Goal: Communication & Community: Answer question/provide support

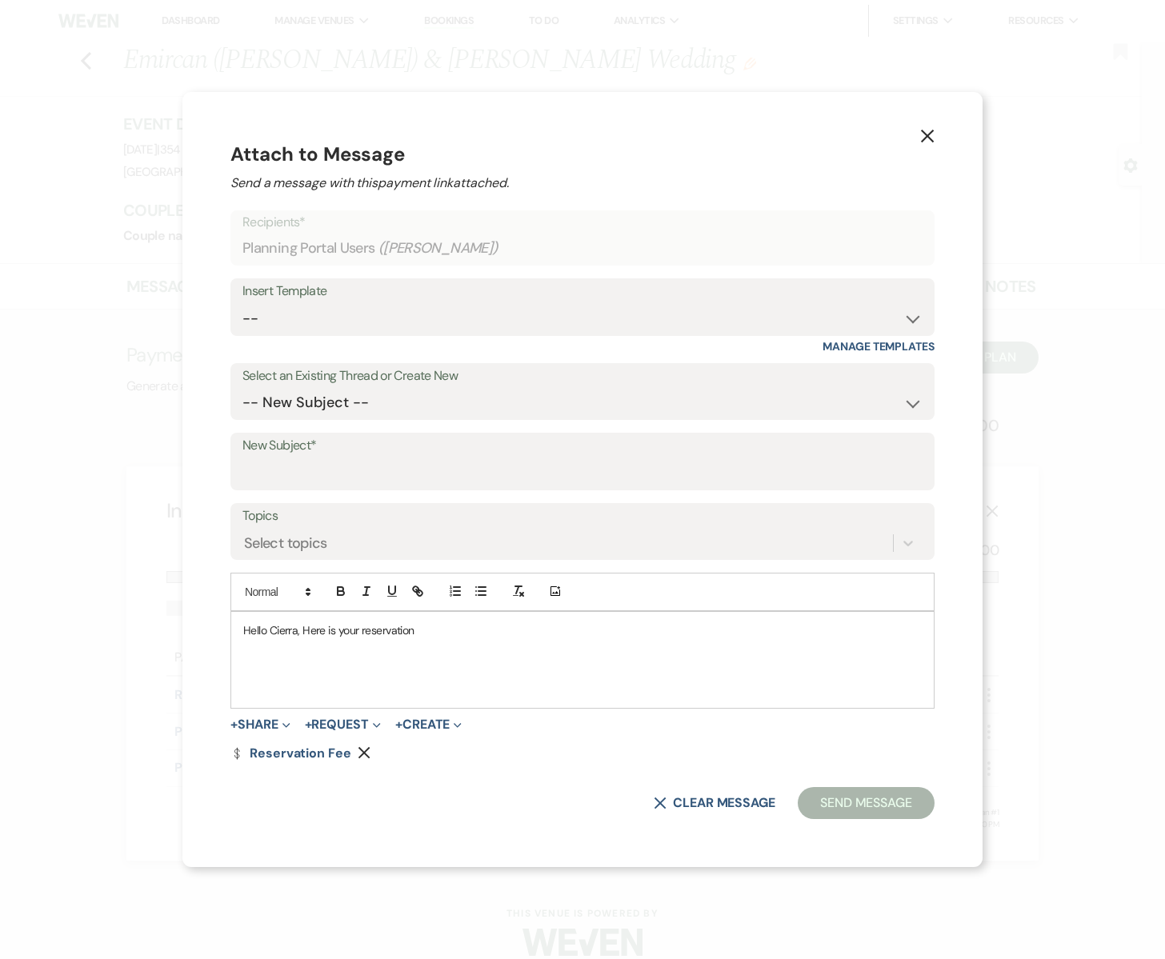
click at [920, 134] on icon "X" at bounding box center [927, 136] width 14 height 14
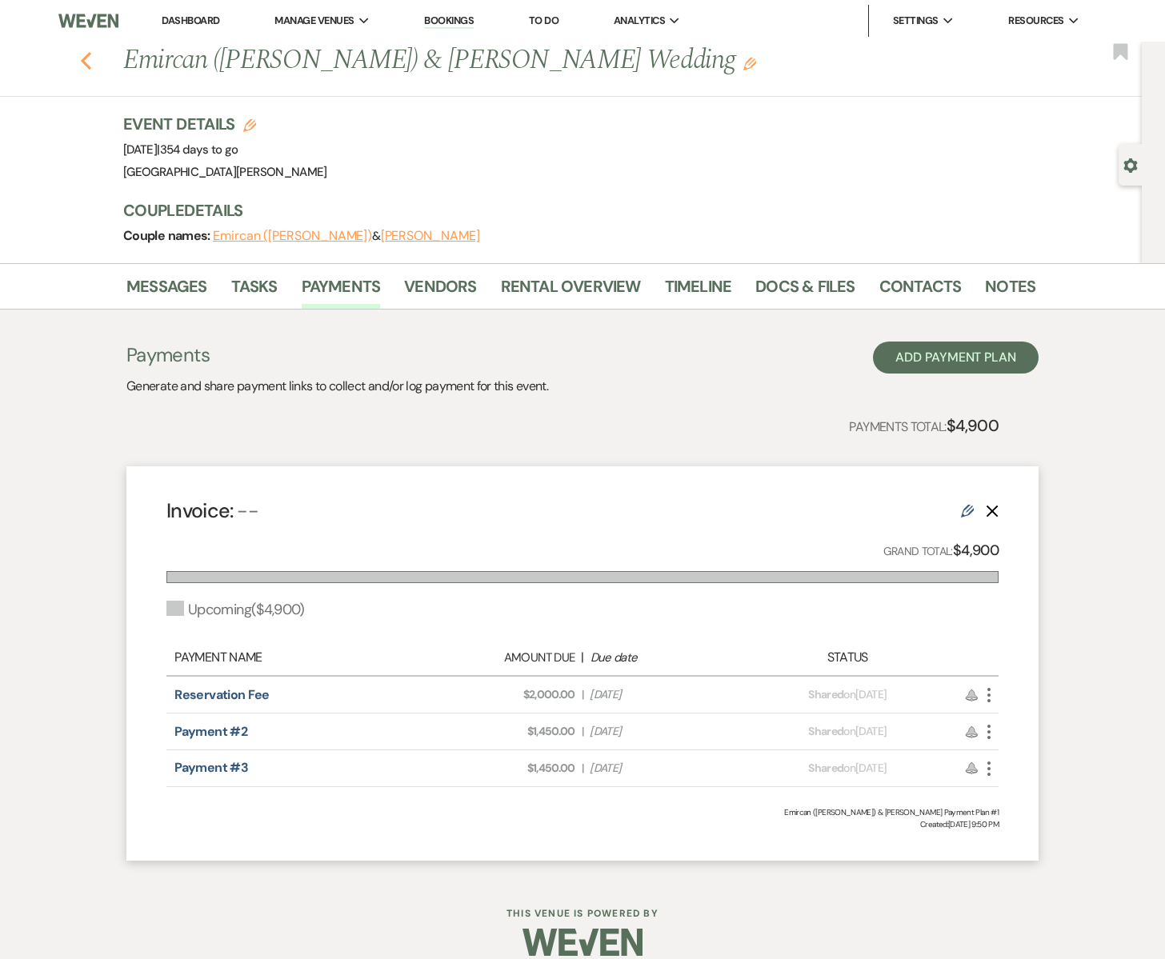
click at [90, 62] on icon "Previous" at bounding box center [86, 60] width 12 height 19
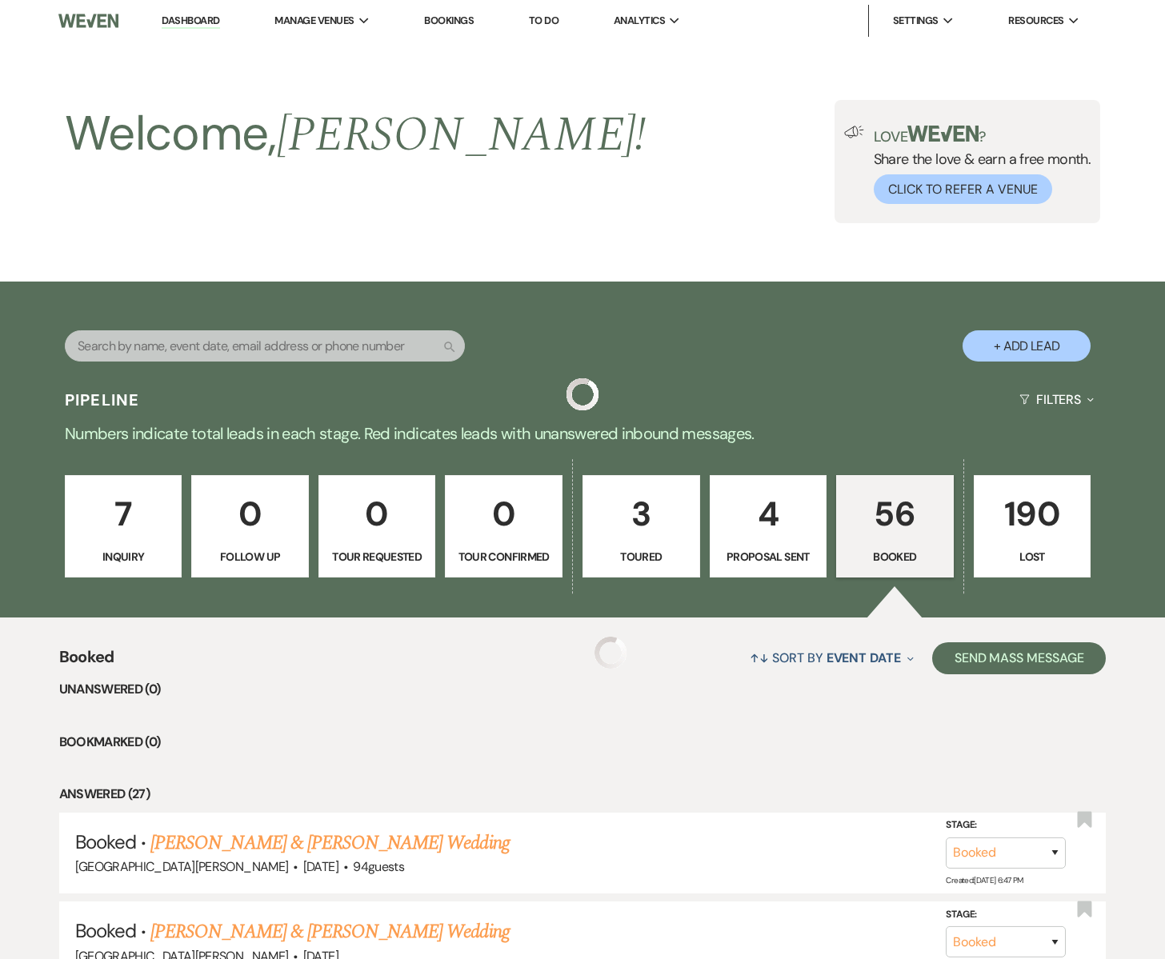
scroll to position [2237, 0]
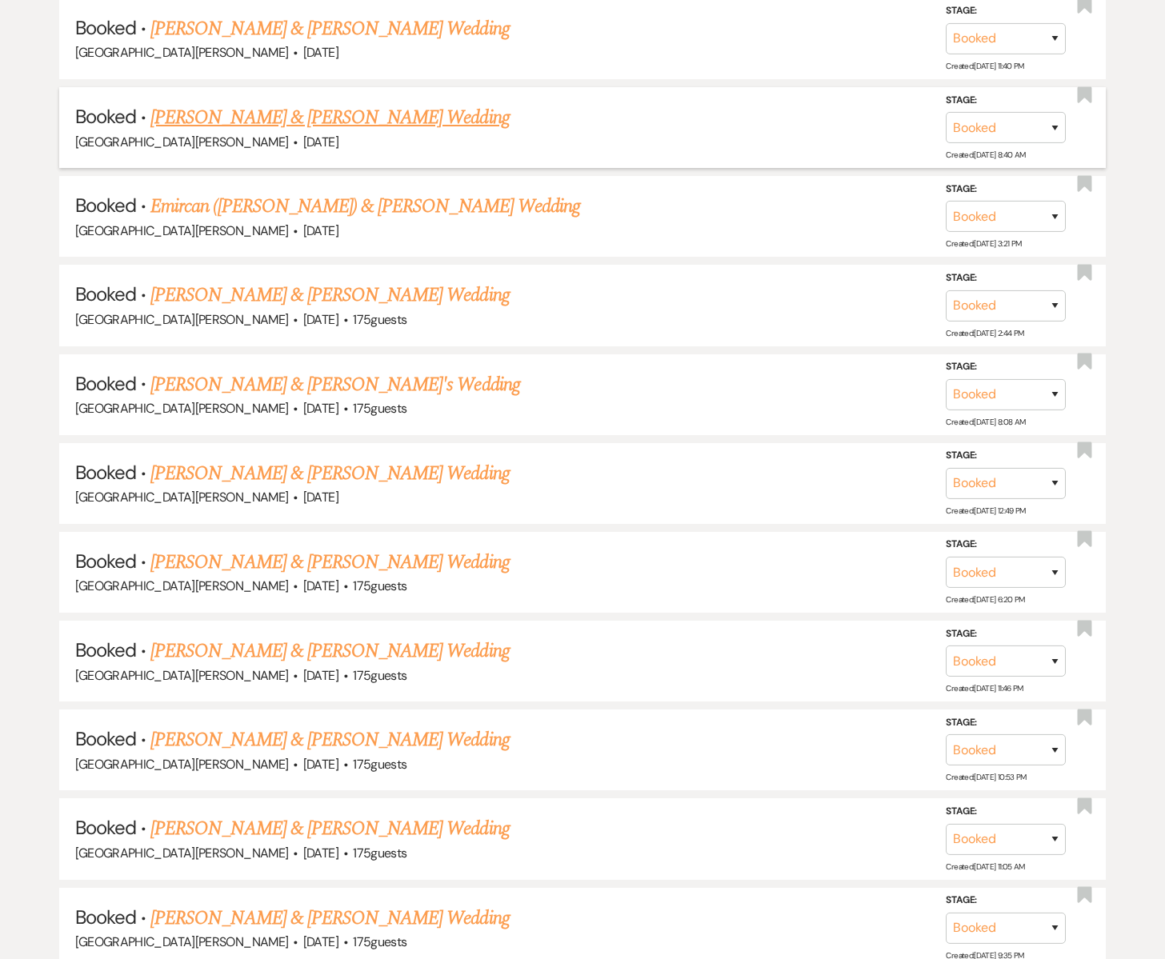
drag, startPoint x: 334, startPoint y: 70, endPoint x: 325, endPoint y: 109, distance: 40.2
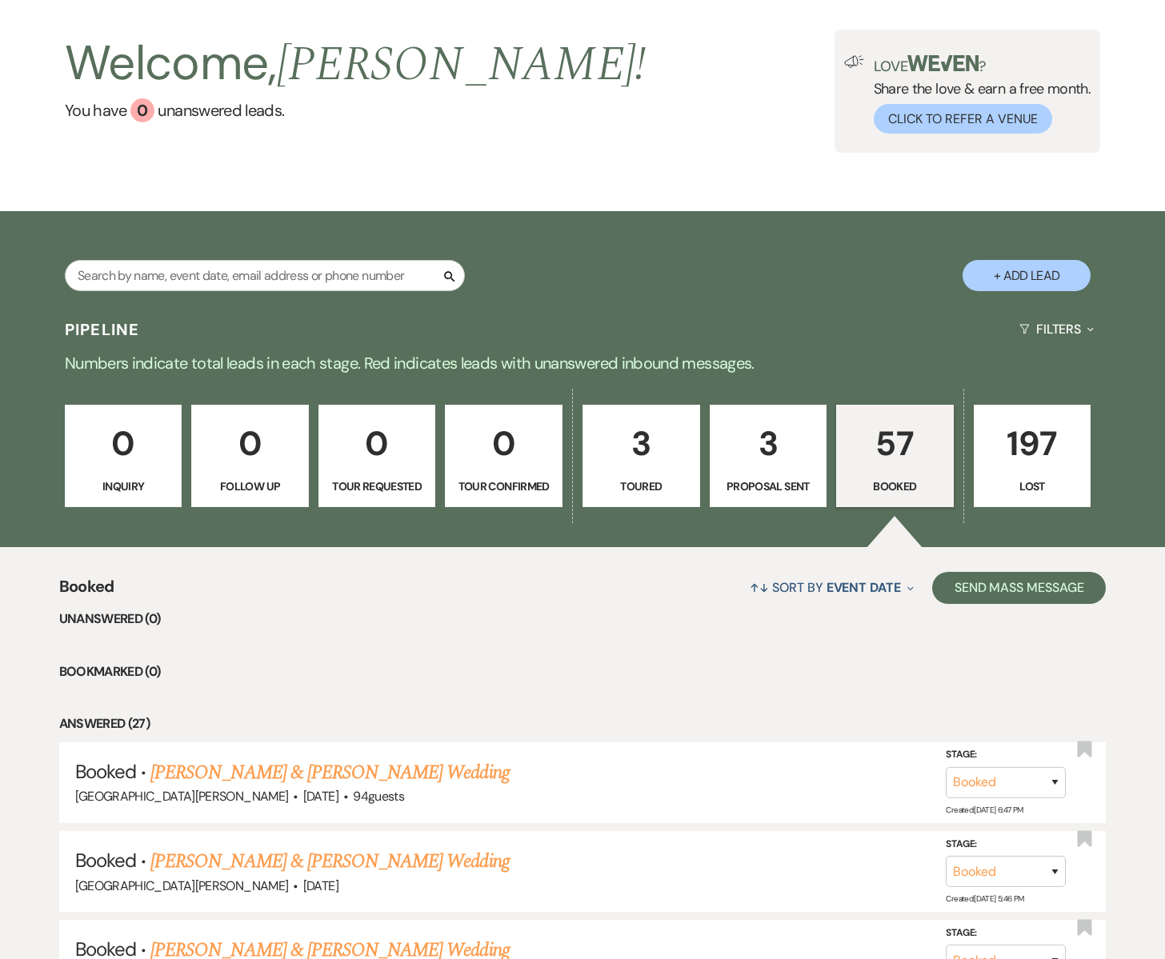
scroll to position [0, 0]
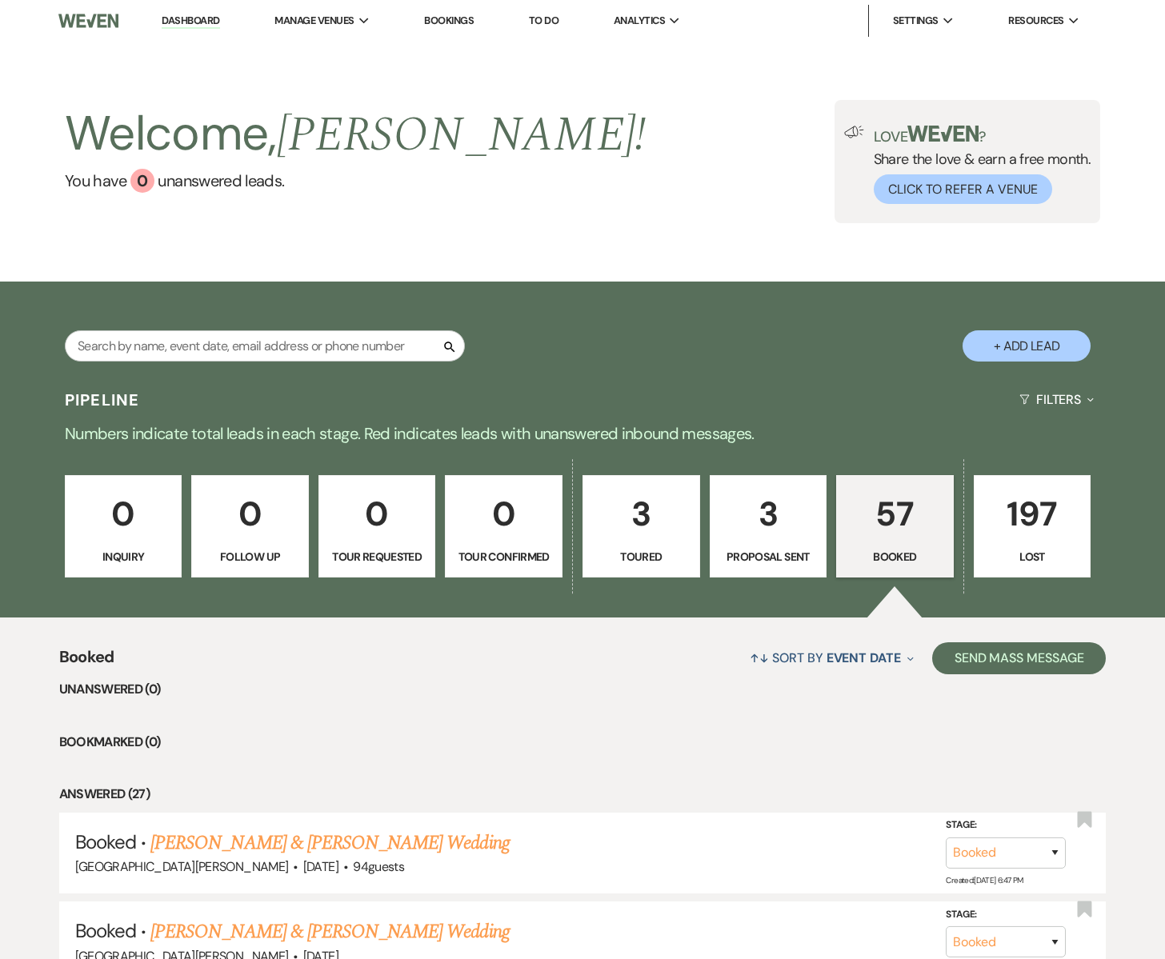
click at [904, 526] on p "57" at bounding box center [894, 514] width 97 height 54
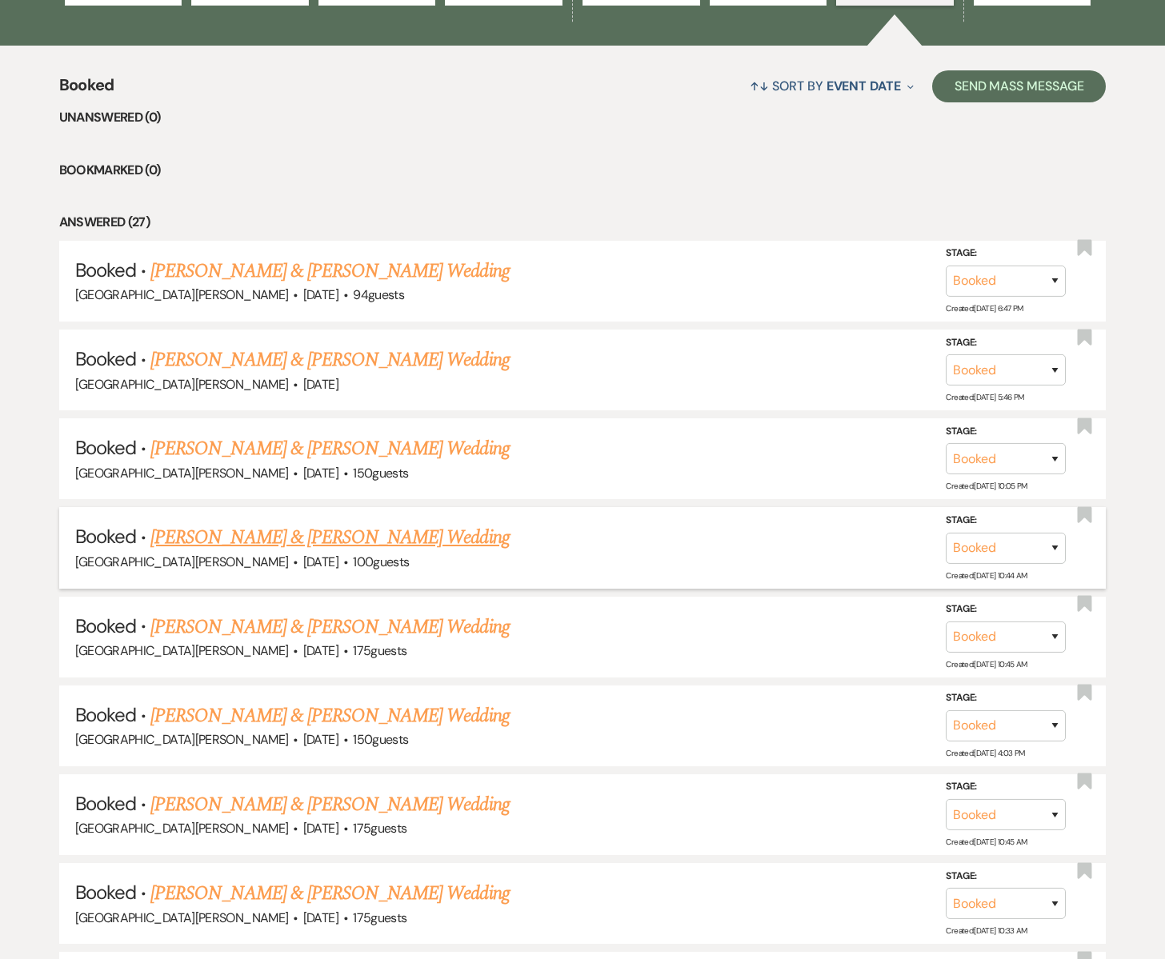
scroll to position [576, 0]
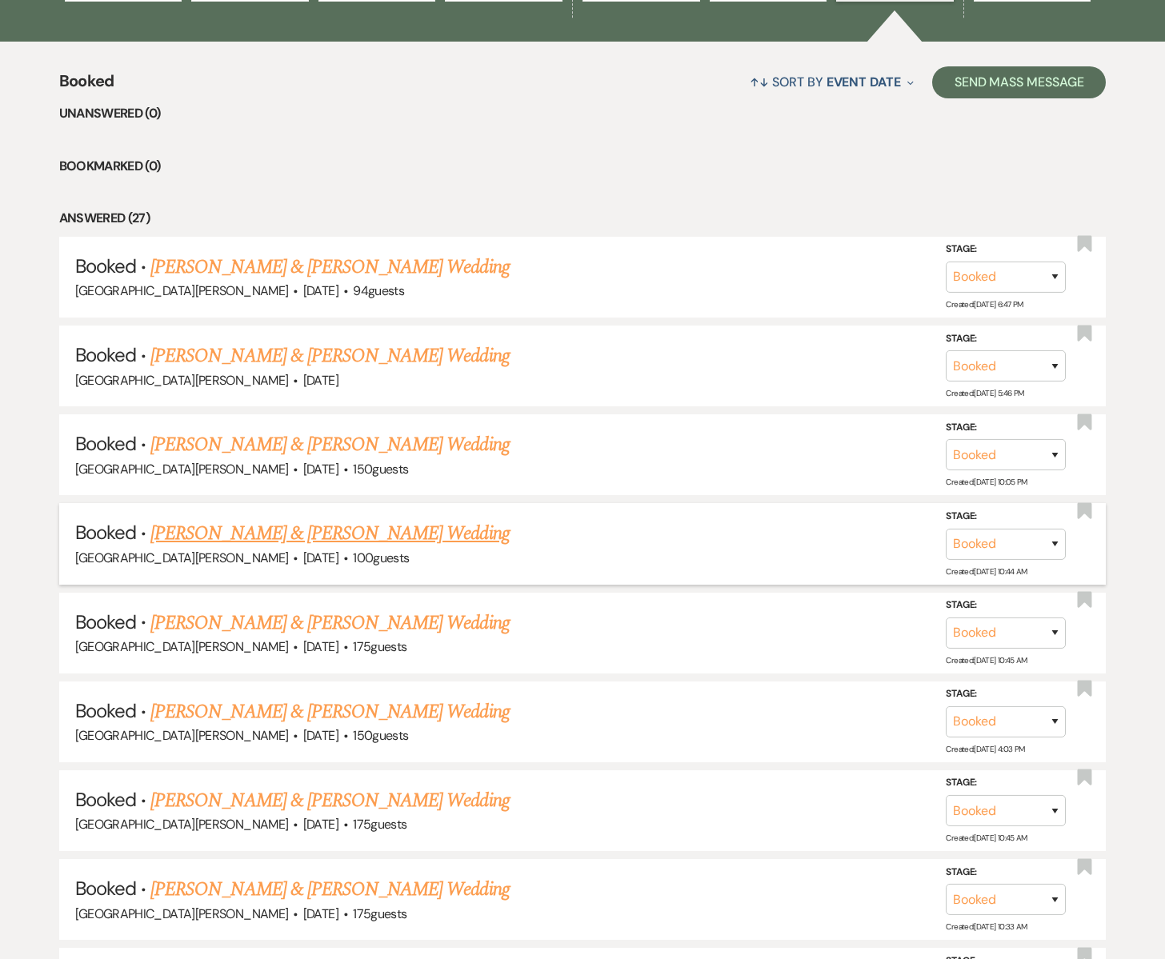
click at [260, 533] on link "[PERSON_NAME] & [PERSON_NAME] Wedding" at bounding box center [329, 533] width 358 height 29
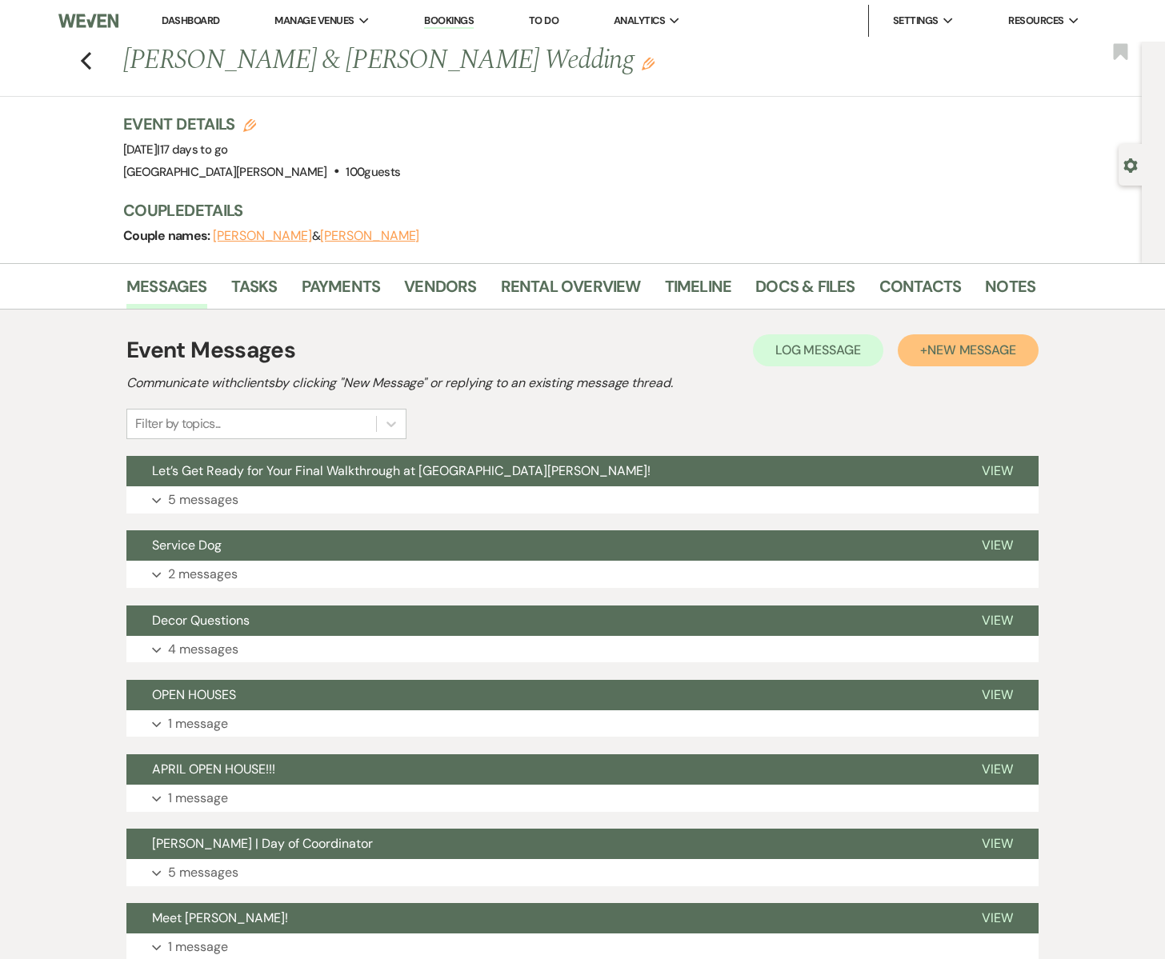
click at [987, 345] on span "New Message" at bounding box center [971, 350] width 89 height 17
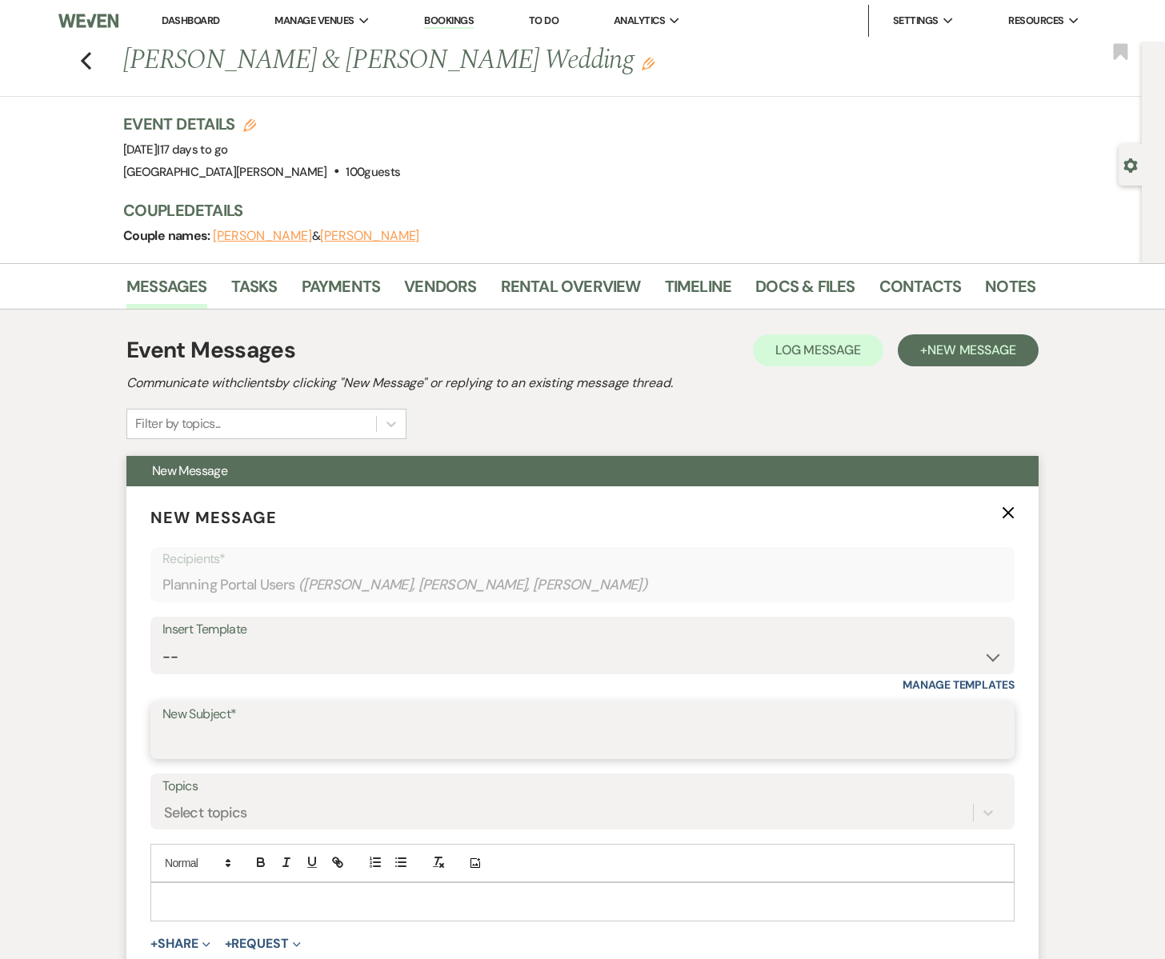
click at [262, 733] on input "New Subject*" at bounding box center [582, 741] width 840 height 31
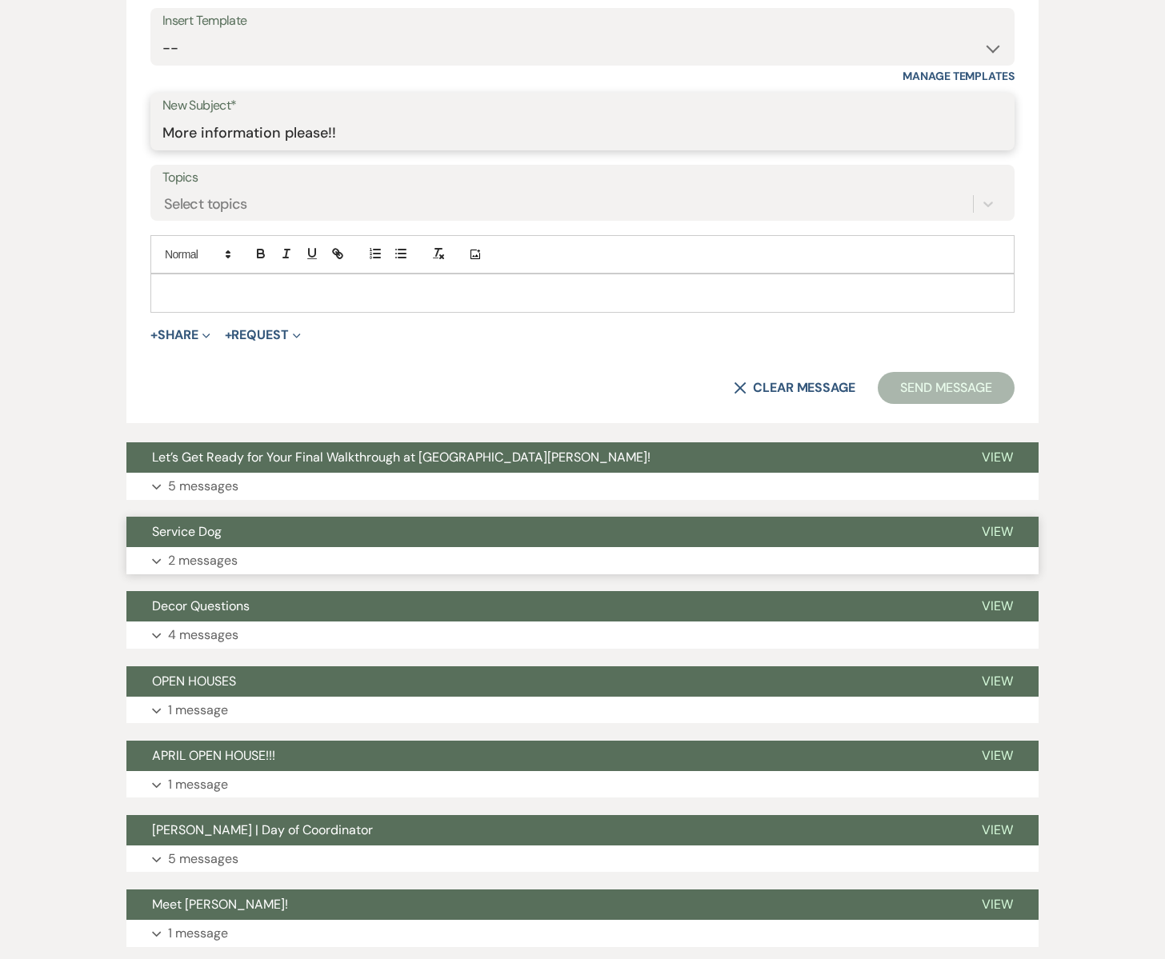
scroll to position [641, 0]
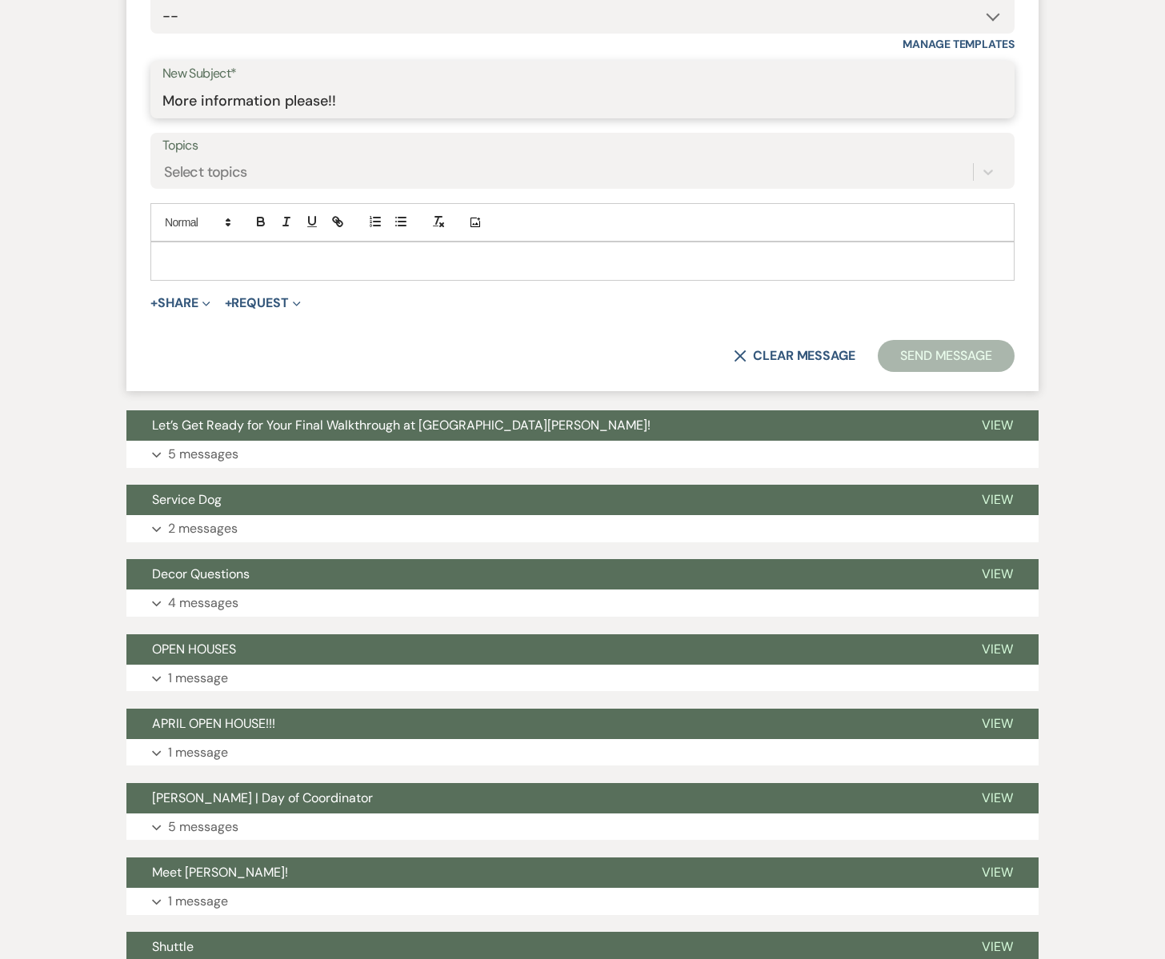
type input "More information please!!"
click at [230, 254] on p at bounding box center [582, 261] width 838 height 18
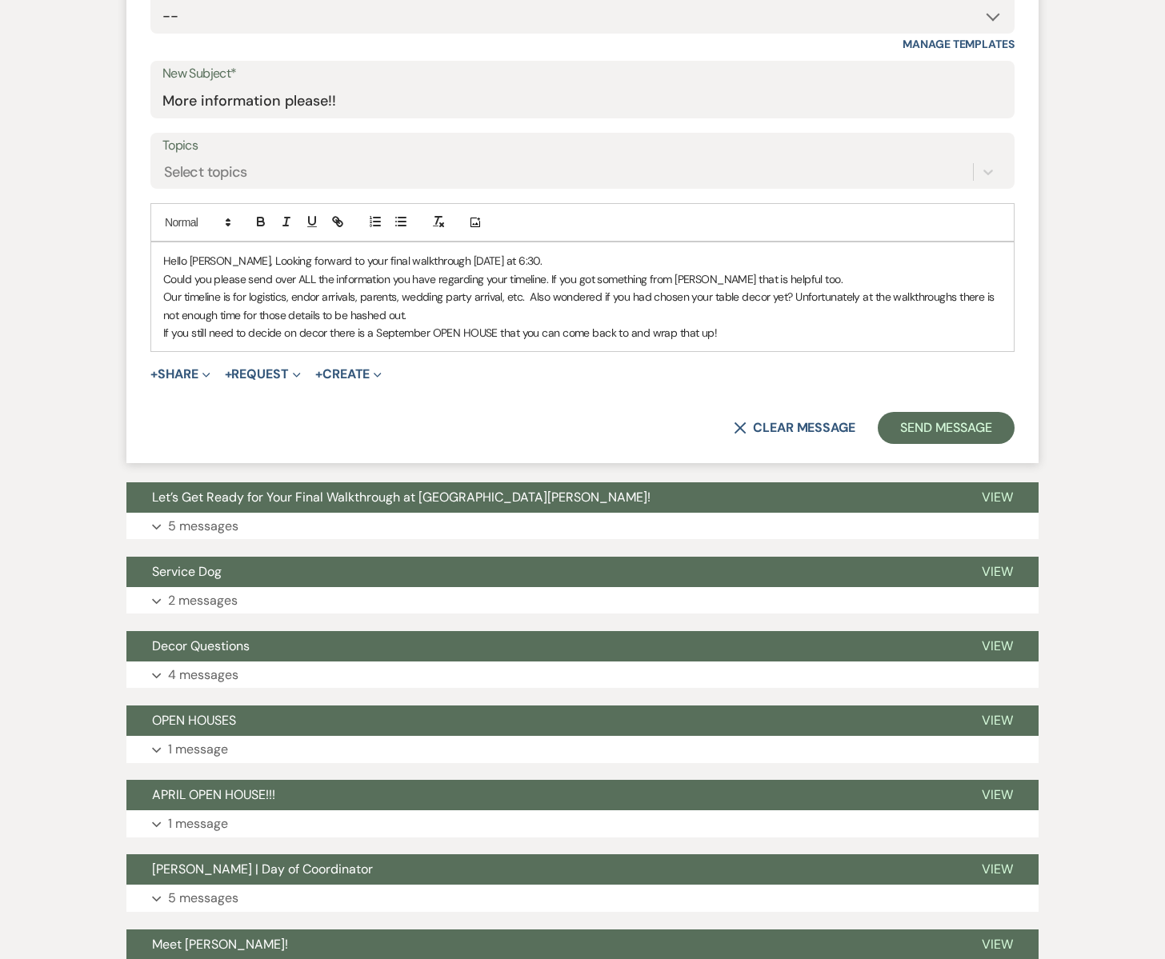
click at [291, 298] on p "Our timeline is for logistics, endor arrivals, parents, wedding party arrival, …" at bounding box center [582, 306] width 838 height 36
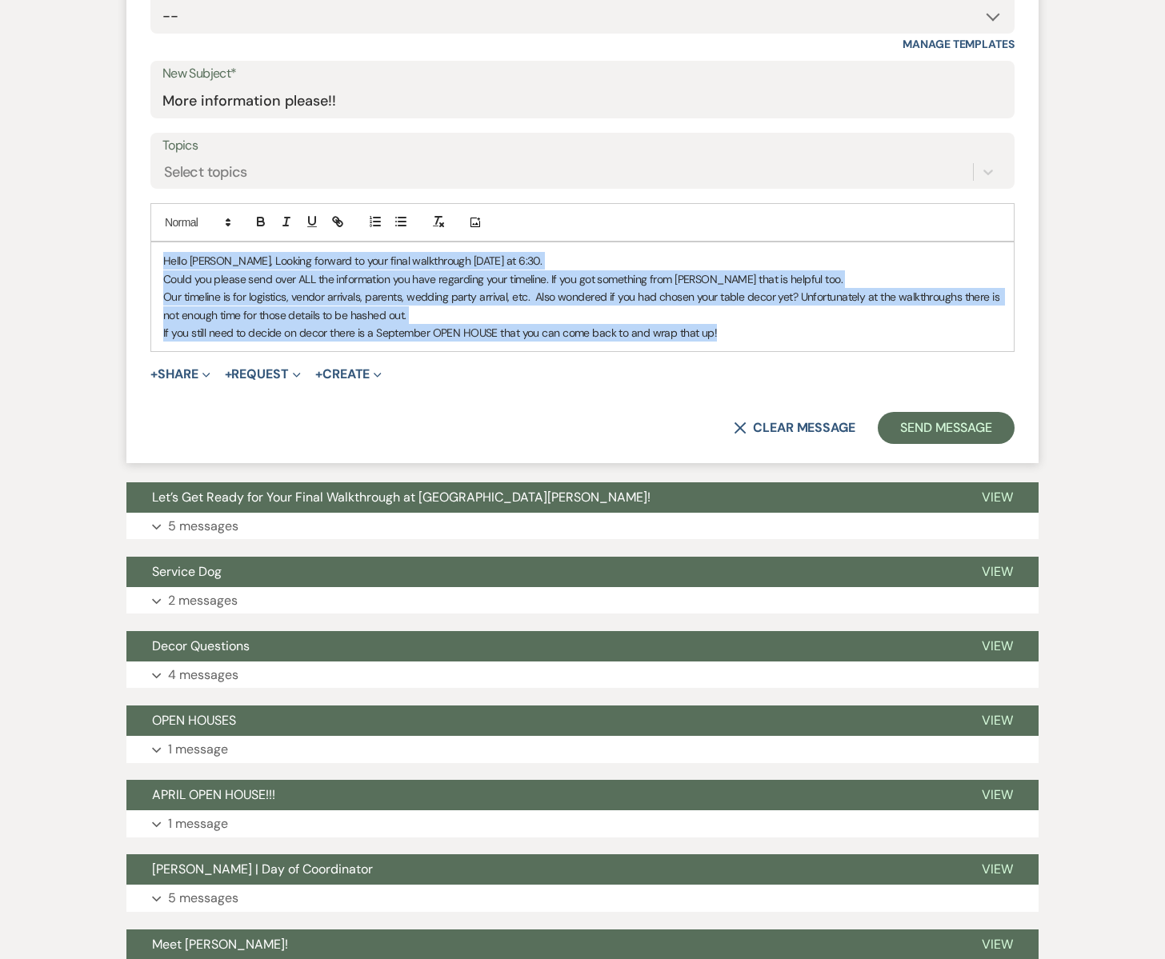
drag, startPoint x: 165, startPoint y: 258, endPoint x: 749, endPoint y: 330, distance: 588.3
click at [744, 330] on div "Hello [PERSON_NAME], Looking forward to your final walkthrough [DATE] at 6:30. …" at bounding box center [582, 296] width 862 height 109
copy div "Hello [PERSON_NAME], Looking forward to your final walkthrough [DATE] at 6:30. …"
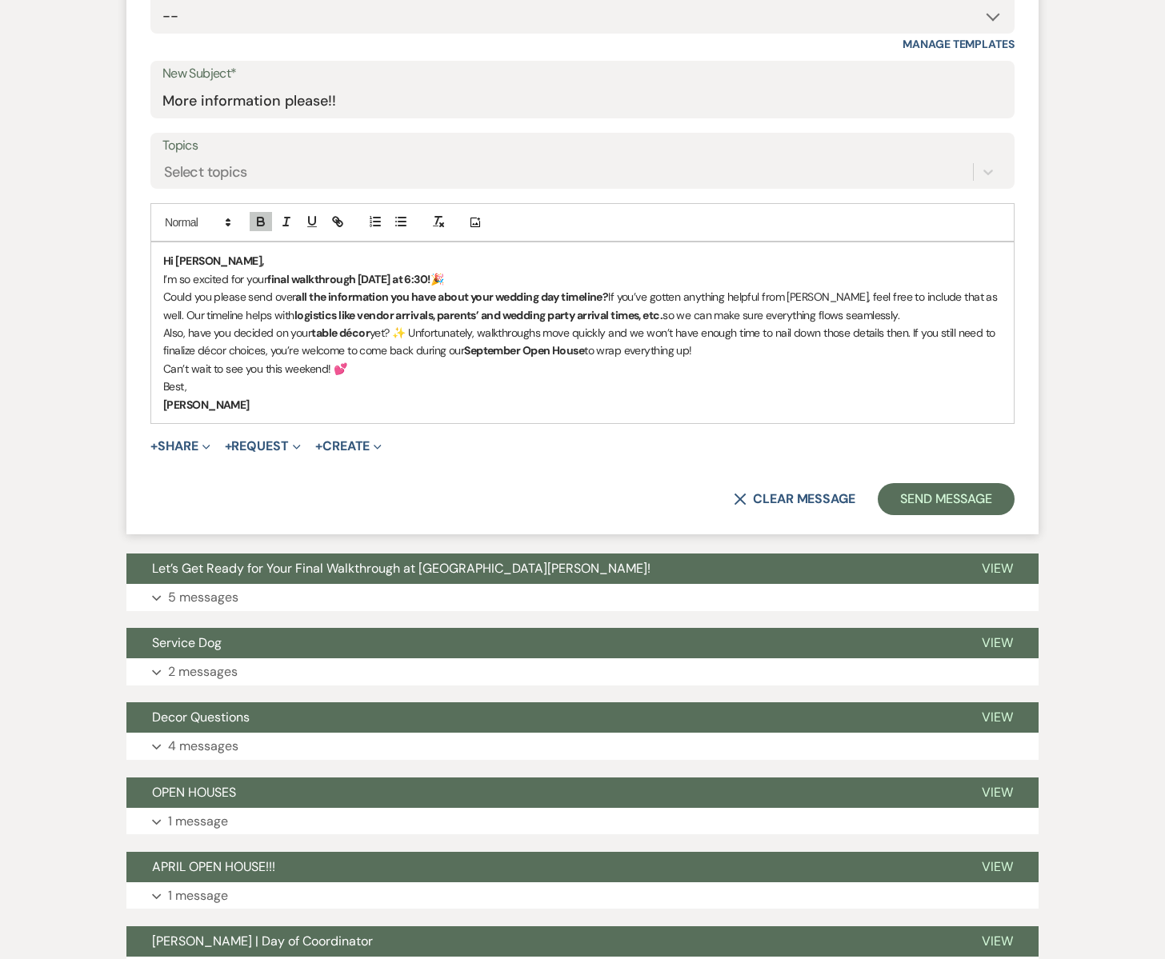
click at [187, 315] on p "Could you please send over all the information you have about your wedding day …" at bounding box center [582, 306] width 838 height 36
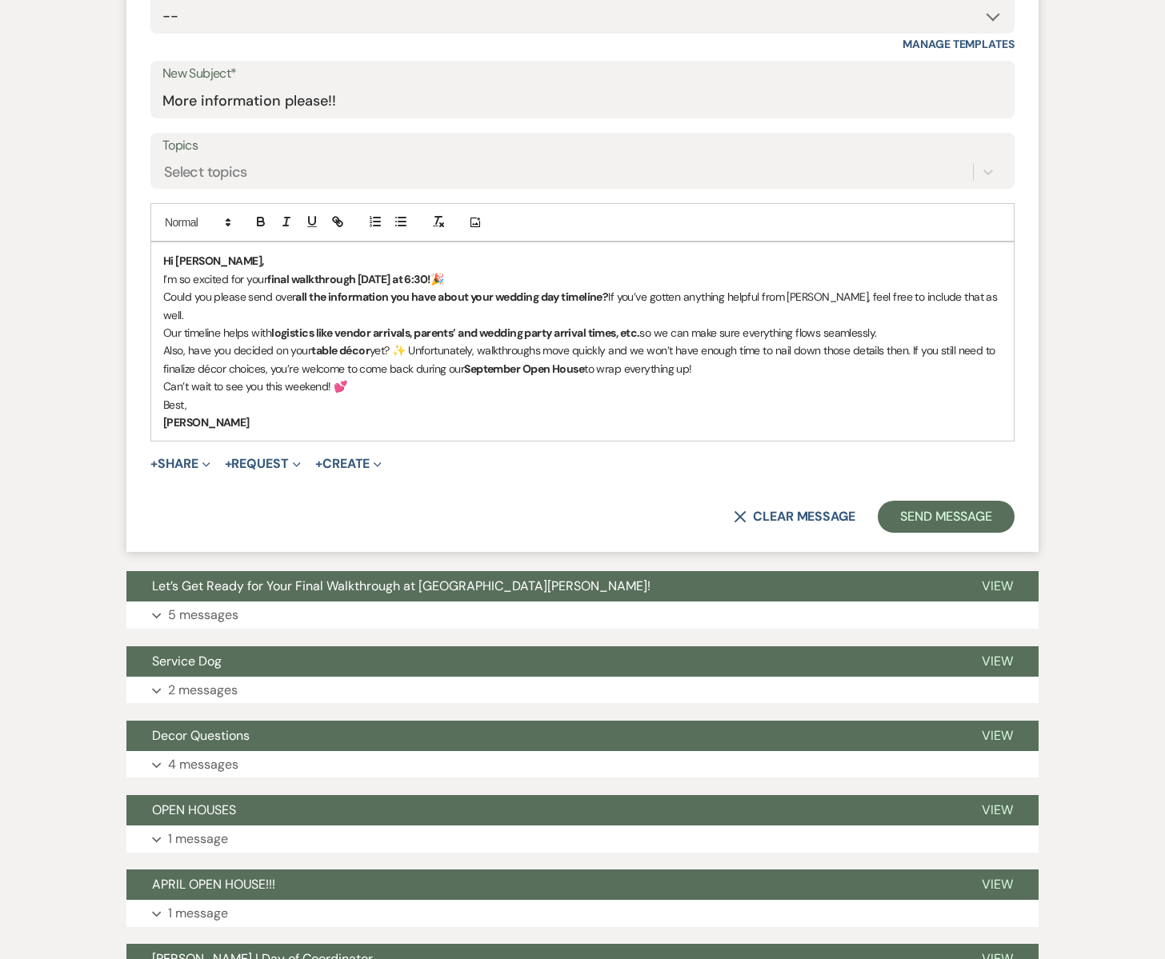
click at [398, 348] on p "Also, have you decided on your table décor yet? ✨ Unfortunately, walkthroughs m…" at bounding box center [582, 360] width 838 height 36
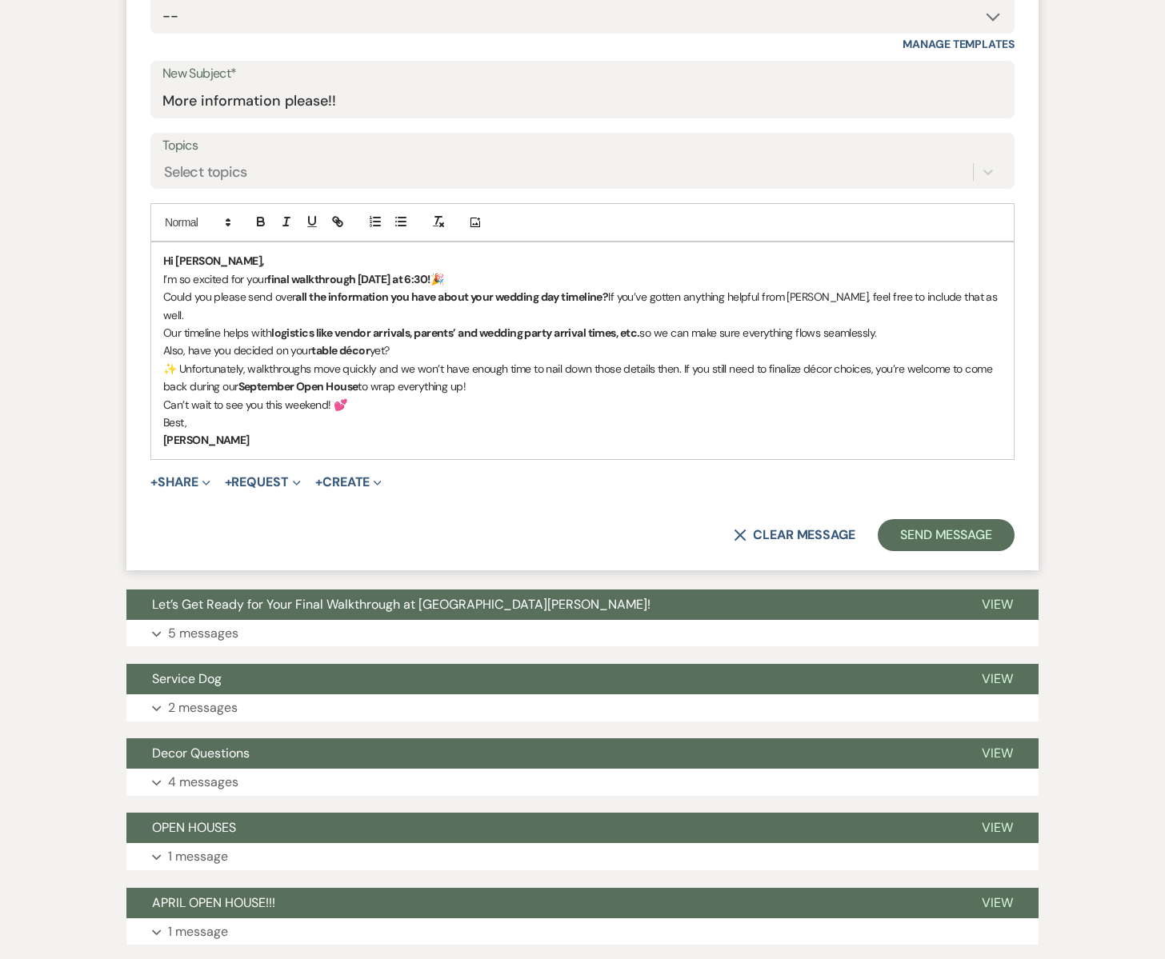
click at [488, 387] on p "✨ Unfortunately, walkthroughs move quickly and we won’t have enough time to nai…" at bounding box center [582, 378] width 838 height 36
drag, startPoint x: 473, startPoint y: 385, endPoint x: 502, endPoint y: 387, distance: 29.7
click at [502, 387] on p "✨ Unfortunately, walkthroughs move quickly and we won’t have enough time to nai…" at bounding box center [582, 378] width 838 height 36
click at [583, 387] on p "✨ Unfortunately, walkthroughs move quickly and we won’t have enough time to nai…" at bounding box center [582, 378] width 838 height 36
click at [468, 386] on p "✨ Unfortunately, walkthroughs move quickly and we won’t have enough time to nai…" at bounding box center [582, 378] width 838 height 36
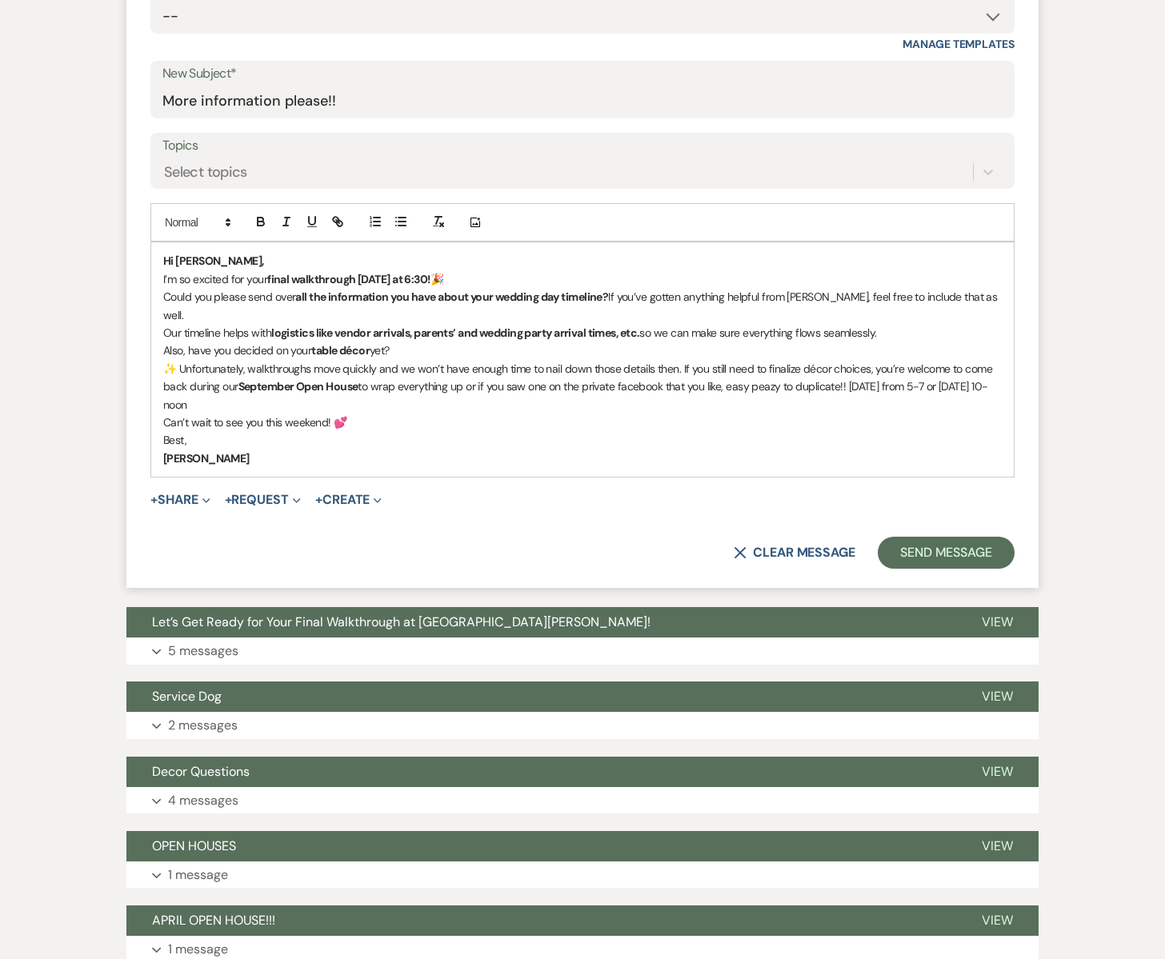
click at [853, 382] on p "✨ Unfortunately, walkthroughs move quickly and we won’t have enough time to nai…" at bounding box center [582, 387] width 838 height 54
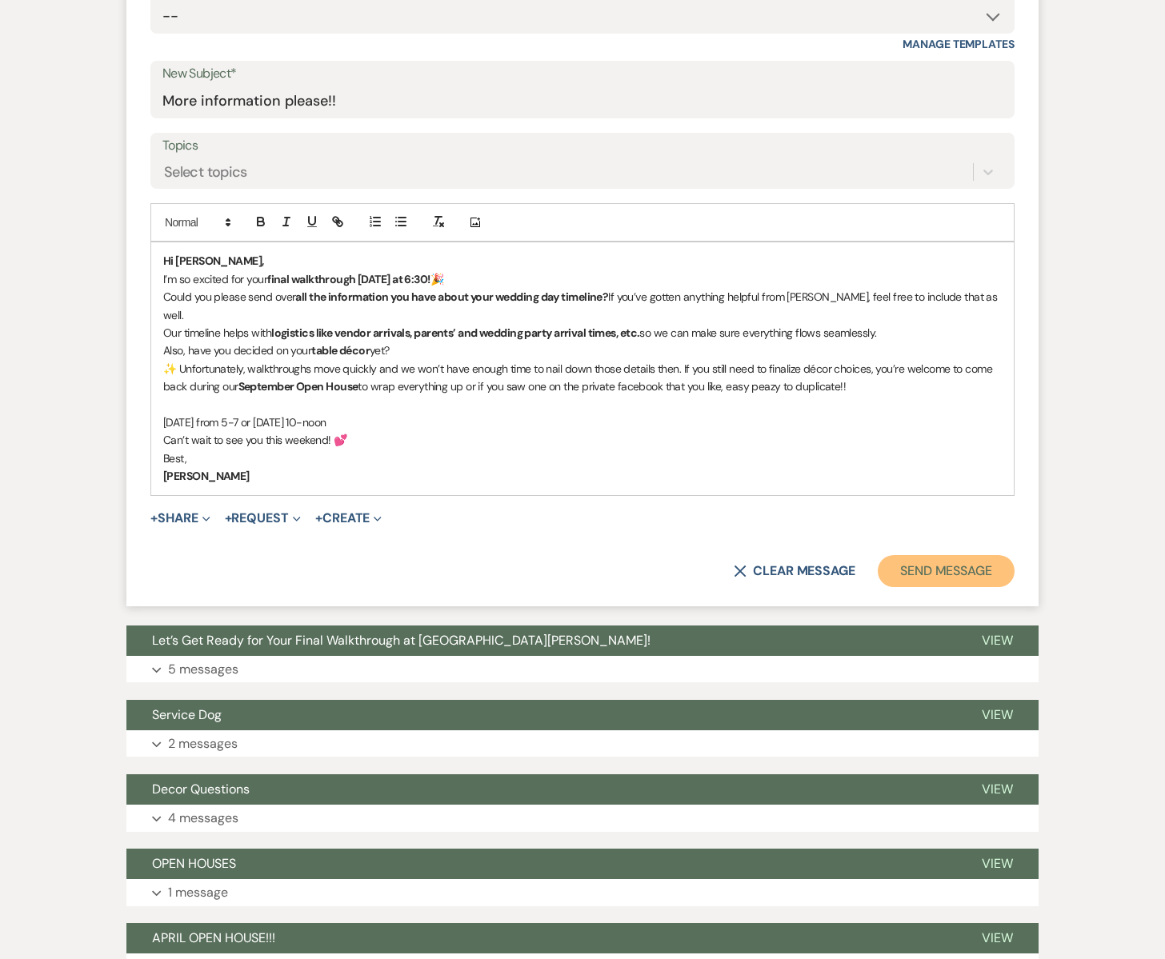
click at [929, 565] on button "Send Message" at bounding box center [945, 571] width 137 height 32
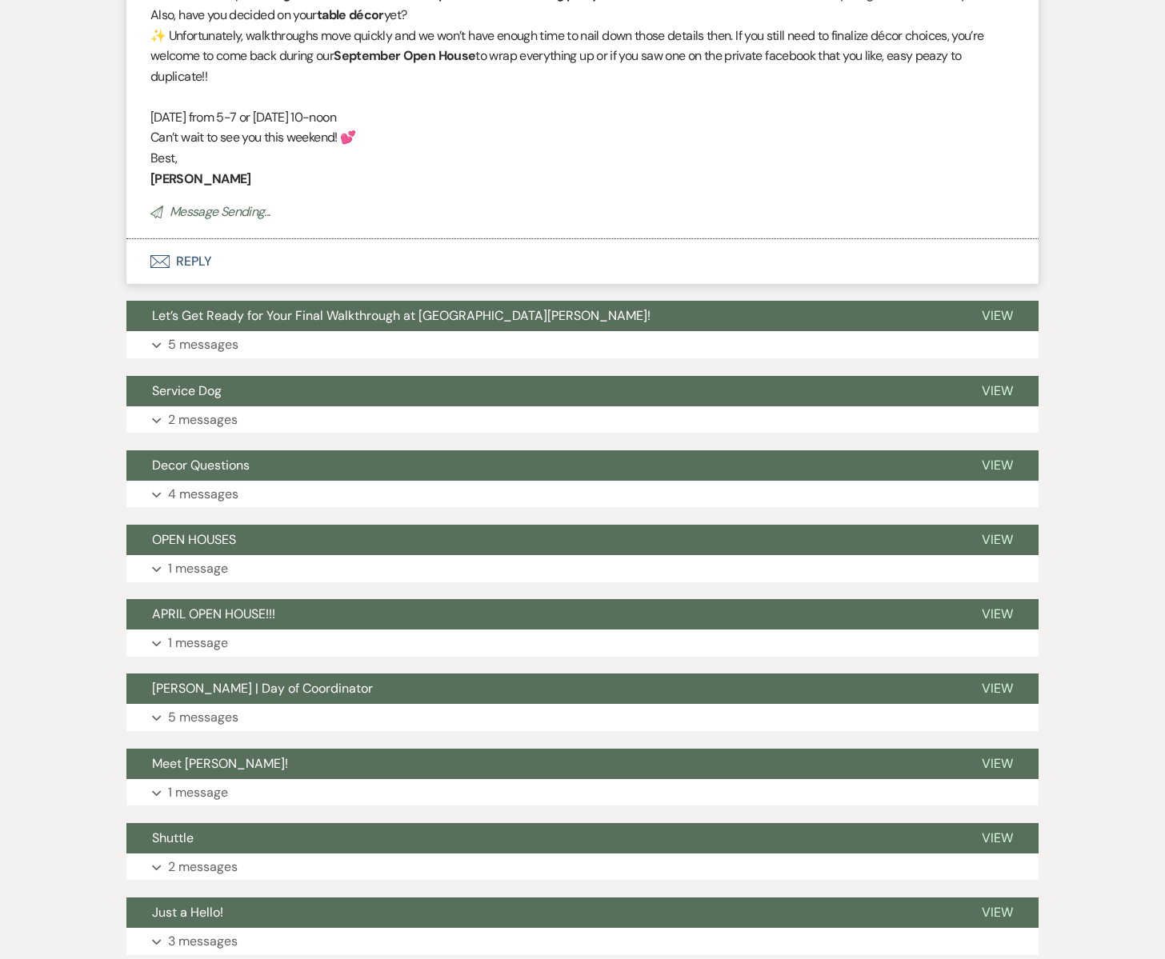
scroll to position [46, 0]
